Goal: Task Accomplishment & Management: Manage account settings

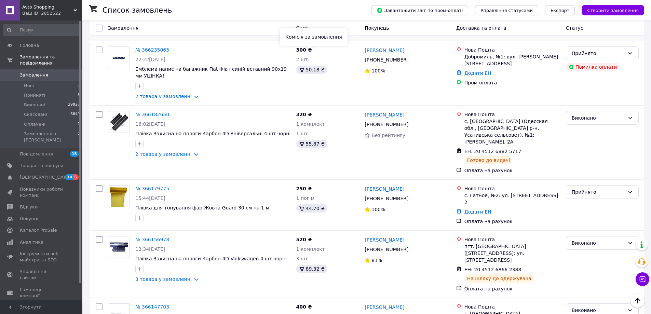
scroll to position [137, 0]
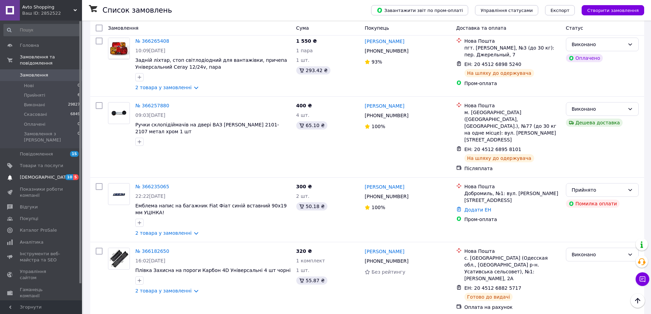
click at [62, 172] on link "Сповіщення 10 5" at bounding box center [42, 178] width 84 height 12
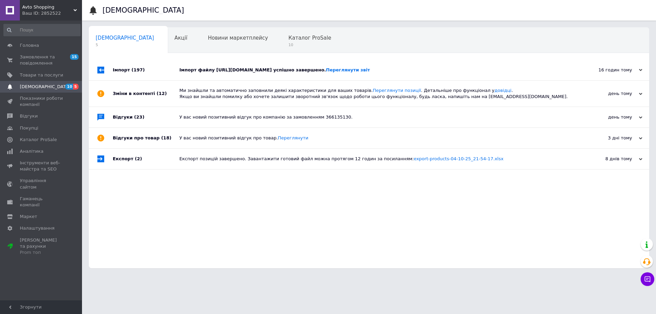
click at [137, 119] on span "(23)" at bounding box center [139, 116] width 10 height 5
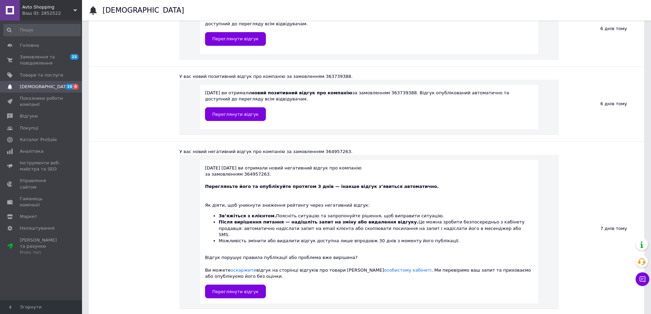
scroll to position [547, 0]
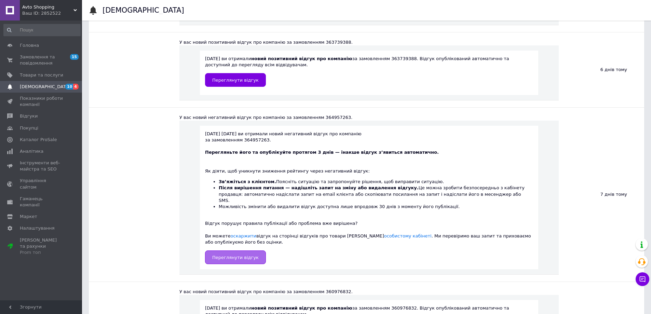
click at [221, 250] on link "Переглянути відгук" at bounding box center [235, 257] width 61 height 14
click at [45, 60] on span "Замовлення та повідомлення" at bounding box center [41, 60] width 43 height 12
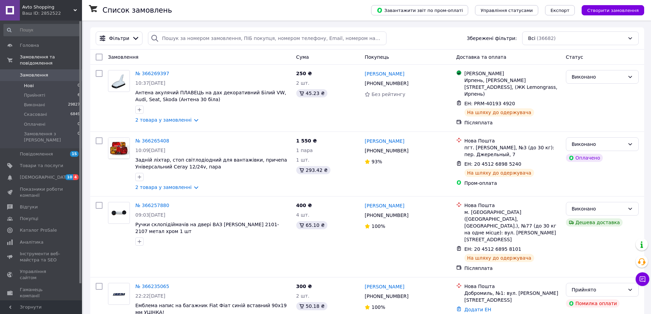
click at [41, 81] on li "Нові 0" at bounding box center [42, 86] width 84 height 10
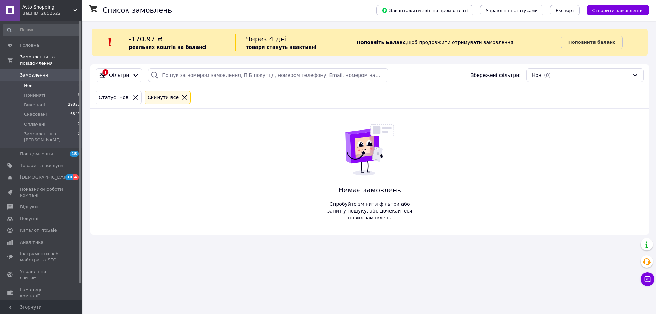
click at [41, 72] on span "Замовлення" at bounding box center [34, 75] width 28 height 6
